Goal: Find specific page/section: Find specific page/section

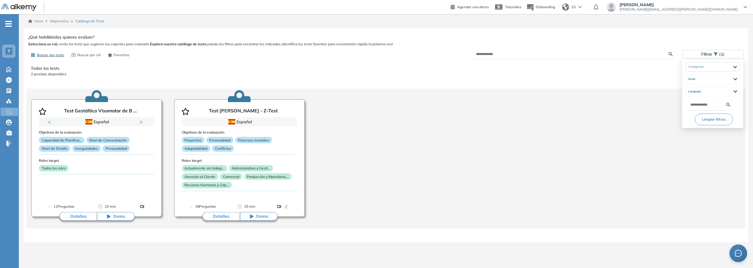
click at [716, 56] on div "Filtrar (1)" at bounding box center [713, 54] width 61 height 9
click at [734, 64] on div "Proyectivas" at bounding box center [713, 66] width 54 height 9
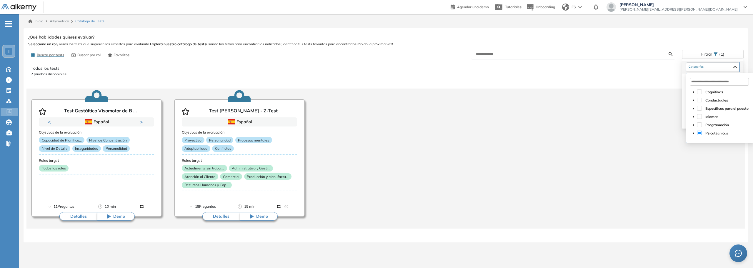
click at [700, 134] on span at bounding box center [699, 133] width 5 height 5
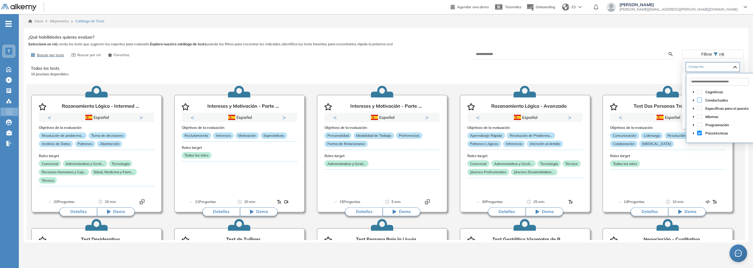
click at [700, 101] on span at bounding box center [699, 100] width 5 height 5
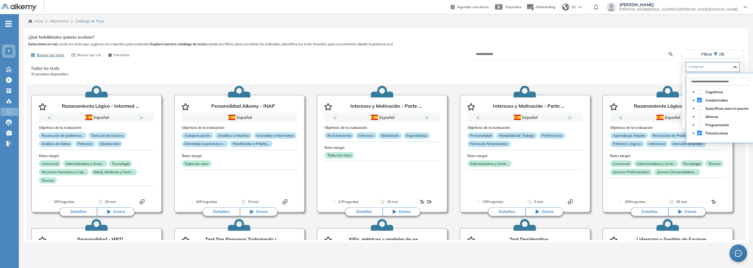
click at [700, 100] on span at bounding box center [699, 100] width 5 height 5
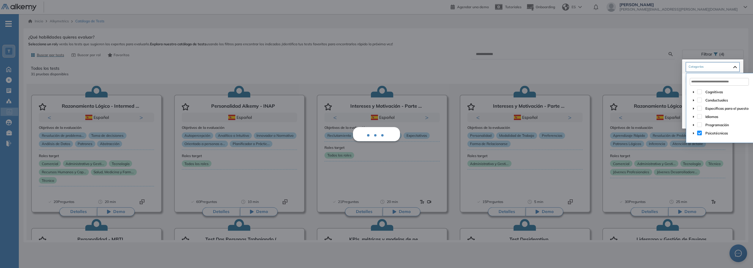
click at [694, 100] on icon "caret-down" at bounding box center [693, 100] width 1 height 2
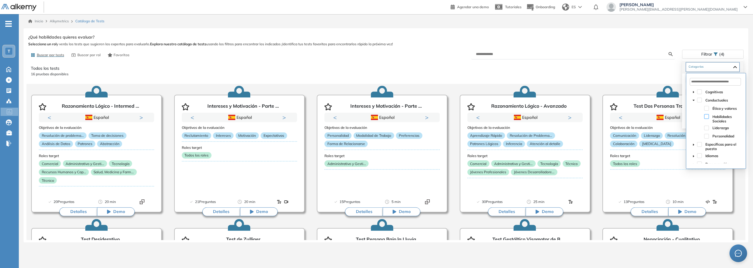
click at [708, 117] on span at bounding box center [706, 116] width 5 height 5
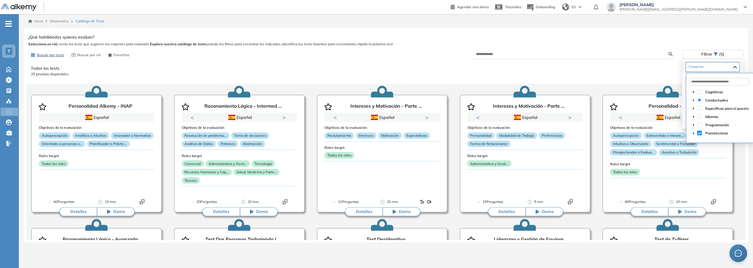
click at [694, 100] on icon "caret-down" at bounding box center [693, 100] width 3 height 3
drag, startPoint x: 707, startPoint y: 135, endPoint x: 705, endPoint y: 128, distance: 7.5
click at [707, 134] on span at bounding box center [706, 136] width 5 height 5
click at [693, 99] on span at bounding box center [693, 99] width 7 height 7
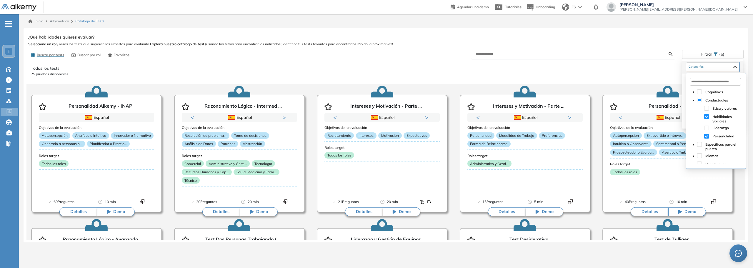
scroll to position [14, 0]
click at [700, 159] on span at bounding box center [699, 158] width 5 height 5
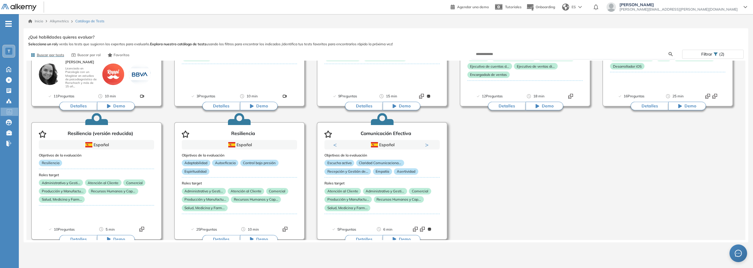
scroll to position [386, 0]
